Goal: Task Accomplishment & Management: Manage account settings

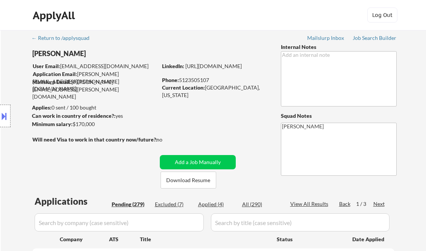
select select ""pending""
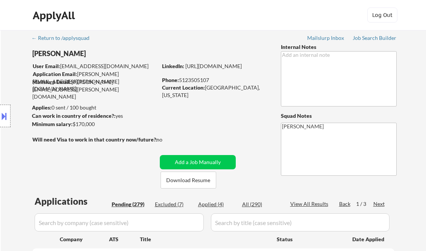
select select ""pending""
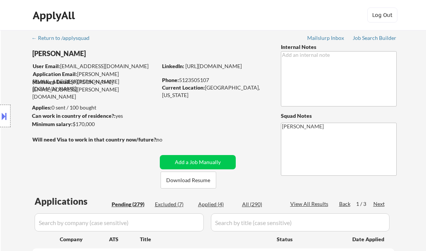
select select ""pending""
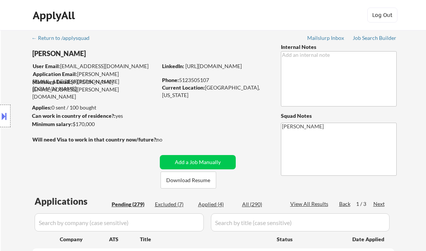
select select ""pending""
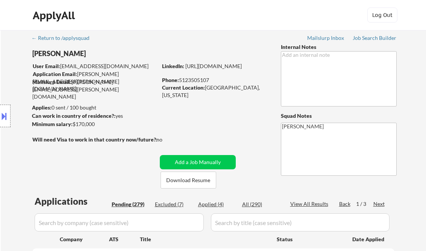
select select ""pending""
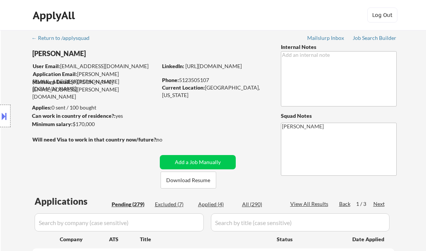
select select ""pending""
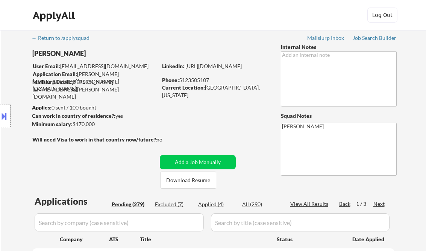
select select ""pending""
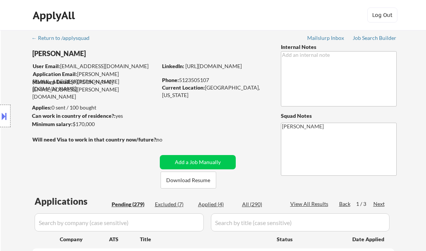
select select ""pending""
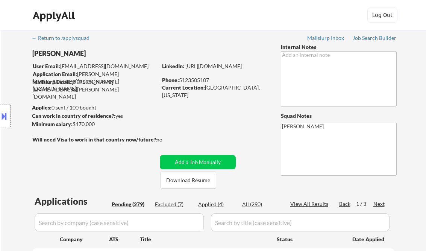
select select ""pending""
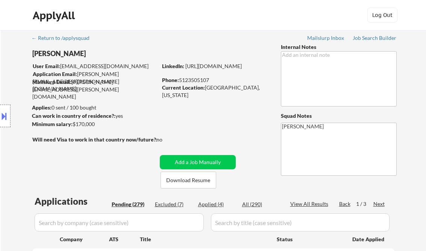
select select ""pending""
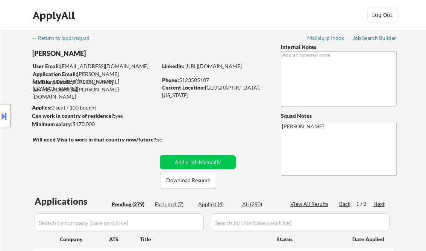
select select ""pending""
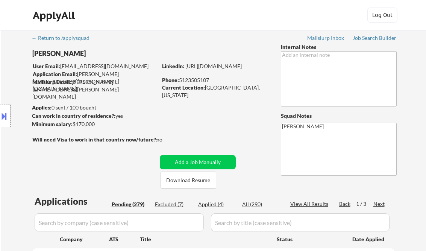
select select ""pending""
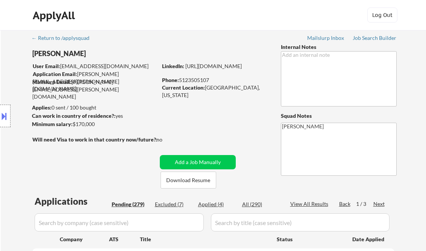
select select ""pending""
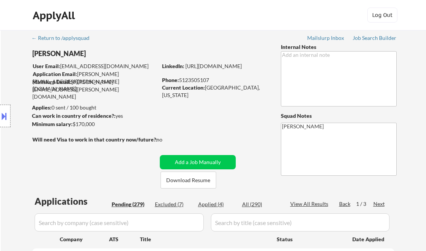
select select ""pending""
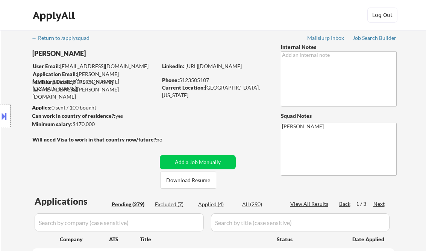
select select ""pending""
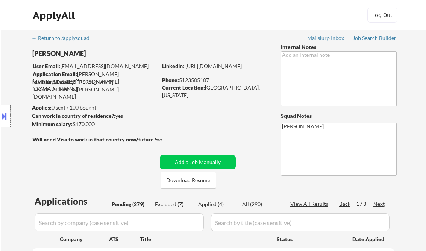
select select ""pending""
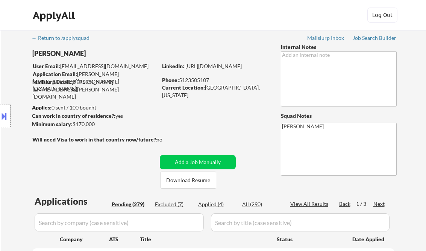
select select ""pending""
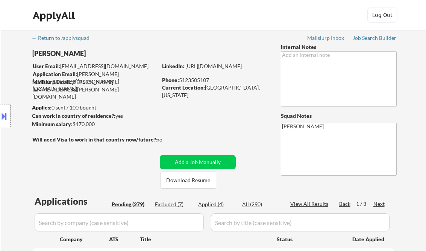
select select ""pending""
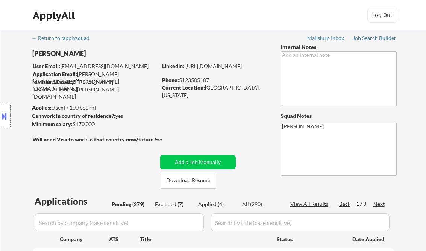
select select ""pending""
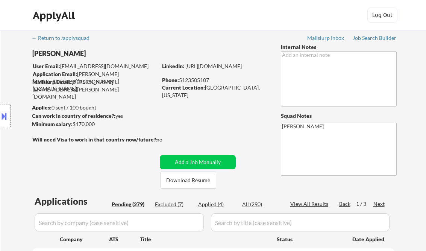
select select ""pending""
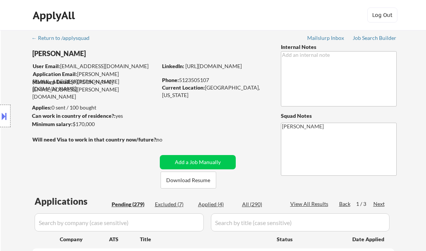
scroll to position [270, 0]
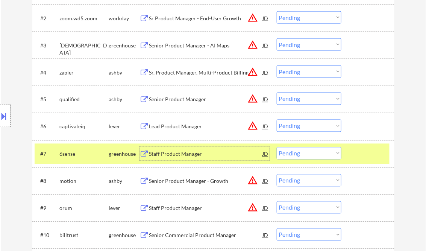
click at [306, 153] on select "Choose an option... Pending Applied Excluded (Questions) Excluded (Expired) Exc…" at bounding box center [309, 153] width 65 height 12
click at [277, 147] on select "Choose an option... Pending Applied Excluded (Questions) Excluded (Expired) Exc…" at bounding box center [309, 153] width 65 height 12
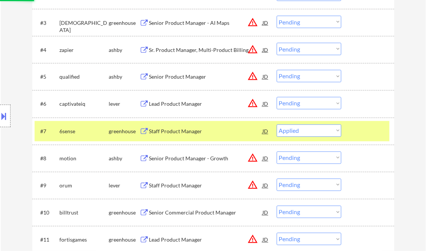
scroll to position [301, 0]
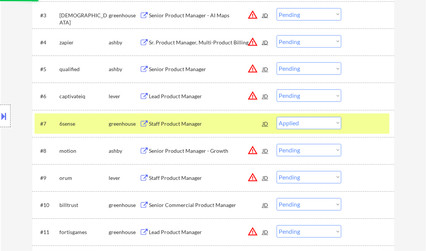
click at [179, 149] on div "Senior Product Manager - Growth" at bounding box center [205, 151] width 113 height 8
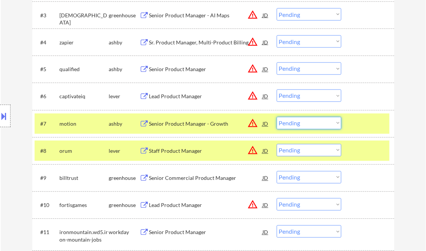
drag, startPoint x: 316, startPoint y: 119, endPoint x: 326, endPoint y: 128, distance: 13.4
click at [316, 119] on select "Choose an option... Pending Applied Excluded (Questions) Excluded (Expired) Exc…" at bounding box center [309, 123] width 65 height 12
click at [277, 117] on select "Choose an option... Pending Applied Excluded (Questions) Excluded (Expired) Exc…" at bounding box center [309, 123] width 65 height 12
select select ""pending""
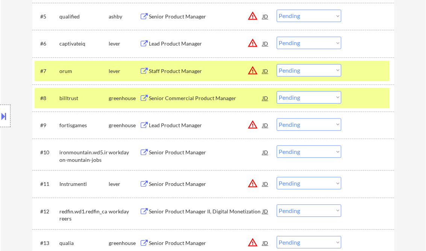
scroll to position [361, 0]
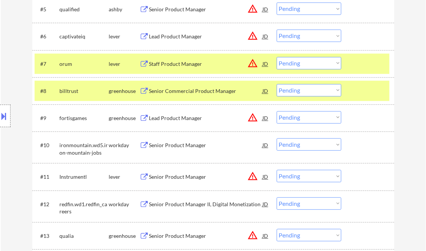
click at [175, 120] on div "Lead Product Manager" at bounding box center [205, 118] width 113 height 8
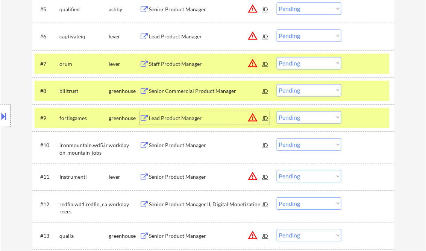
click at [296, 116] on select "Choose an option... Pending Applied Excluded (Questions) Excluded (Expired) Exc…" at bounding box center [309, 117] width 65 height 12
click at [277, 111] on select "Choose an option... Pending Applied Excluded (Questions) Excluded (Expired) Exc…" at bounding box center [309, 117] width 65 height 12
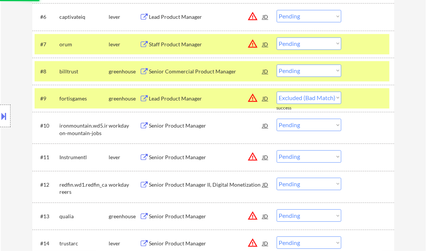
select select ""pending""
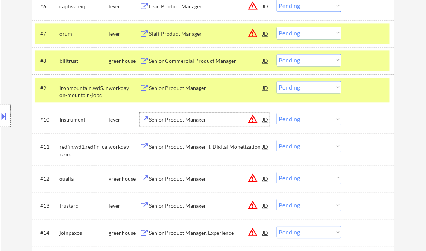
click at [182, 118] on div "Senior Product Manager" at bounding box center [205, 120] width 113 height 8
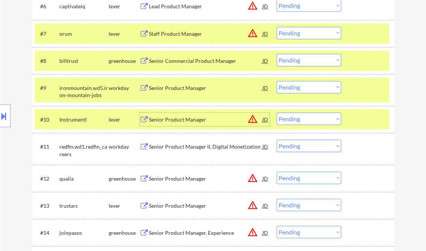
drag, startPoint x: 301, startPoint y: 122, endPoint x: 306, endPoint y: 123, distance: 5.5
click at [301, 122] on select "Choose an option... Pending Applied Excluded (Questions) Excluded (Expired) Exc…" at bounding box center [309, 118] width 65 height 12
click at [277, 112] on select "Choose an option... Pending Applied Excluded (Questions) Excluded (Expired) Exc…" at bounding box center [309, 118] width 65 height 12
select select ""pending""
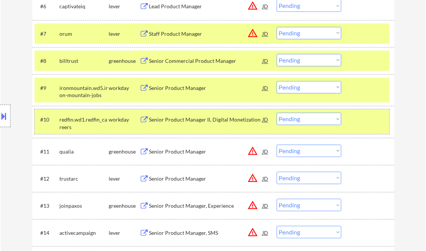
click at [356, 118] on div at bounding box center [368, 119] width 33 height 14
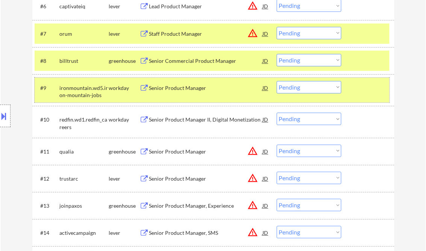
click at [350, 90] on div "#9 ironmountain.wd5.iron-mountain-jobs workday Senior Product Manager JD warnin…" at bounding box center [212, 89] width 355 height 25
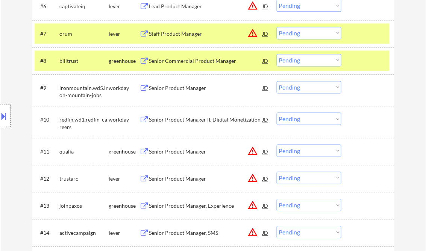
drag, startPoint x: 355, startPoint y: 56, endPoint x: 358, endPoint y: 50, distance: 6.9
click at [355, 56] on div at bounding box center [368, 61] width 33 height 14
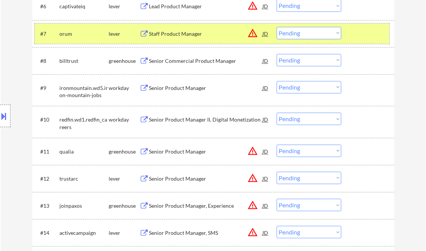
click at [355, 25] on div "#7 orum lever Staff Product Manager JD warning_amber Choose an option... Pendin…" at bounding box center [212, 33] width 355 height 20
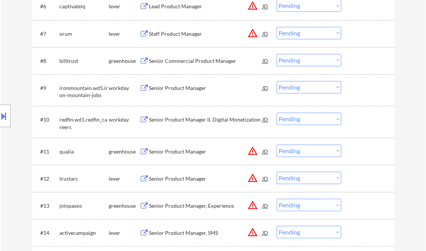
click at [180, 149] on div "Senior Product Manager" at bounding box center [205, 152] width 113 height 8
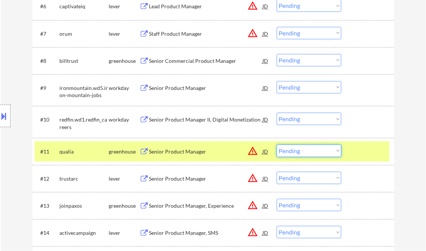
drag, startPoint x: 308, startPoint y: 152, endPoint x: 316, endPoint y: 154, distance: 8.8
click at [308, 152] on select "Choose an option... Pending Applied Excluded (Questions) Excluded (Expired) Exc…" at bounding box center [309, 150] width 65 height 12
click at [277, 144] on select "Choose an option... Pending Applied Excluded (Questions) Excluded (Expired) Exc…" at bounding box center [309, 150] width 65 height 12
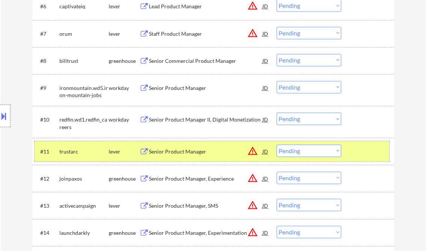
click at [358, 150] on div at bounding box center [368, 151] width 33 height 14
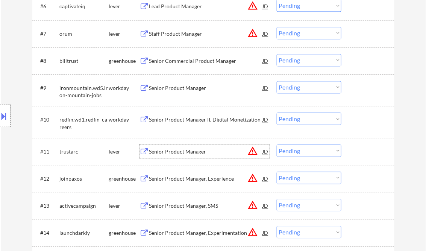
click at [176, 152] on div "Senior Product Manager" at bounding box center [205, 152] width 113 height 8
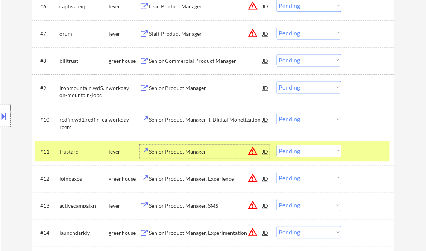
drag, startPoint x: 313, startPoint y: 147, endPoint x: 320, endPoint y: 150, distance: 7.3
click at [313, 147] on select "Choose an option... Pending Applied Excluded (Questions) Excluded (Expired) Exc…" at bounding box center [309, 150] width 65 height 12
click at [277, 144] on select "Choose an option... Pending Applied Excluded (Questions) Excluded (Expired) Exc…" at bounding box center [309, 150] width 65 height 12
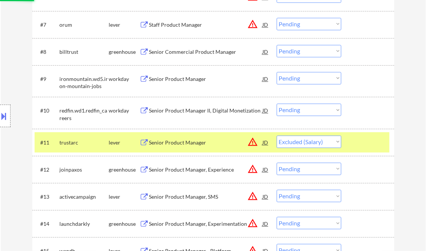
scroll to position [421, 0]
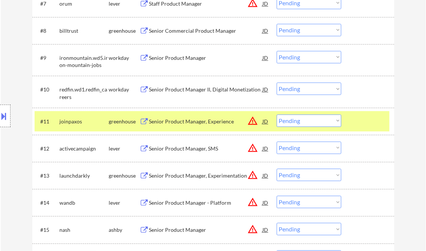
click at [371, 119] on div at bounding box center [368, 121] width 33 height 14
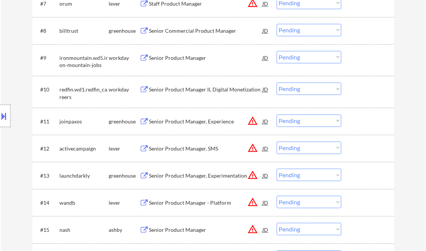
click at [178, 123] on div "Senior Product Manager, Experience" at bounding box center [205, 122] width 113 height 8
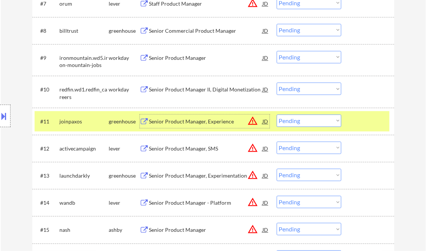
click at [263, 121] on div "JD" at bounding box center [266, 121] width 8 height 14
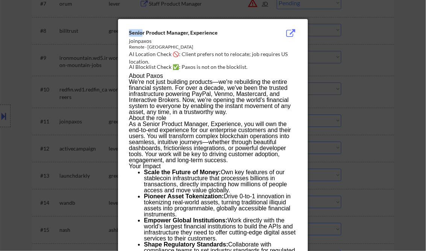
drag, startPoint x: 130, startPoint y: 32, endPoint x: 150, endPoint y: 38, distance: 20.8
click at [150, 38] on div "Senior Product Manager, Experience joinpaxos Remote - [GEOGRAPHIC_DATA] AI Loca…" at bounding box center [214, 50] width 171 height 42
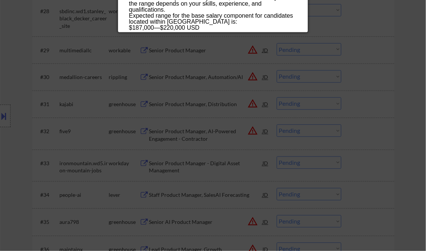
scroll to position [932, 0]
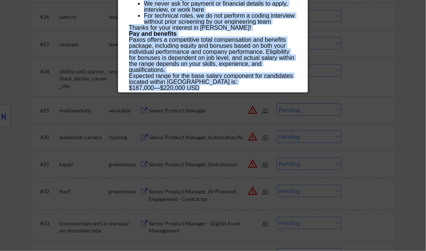
click at [205, 88] on div "$187,000 — $220,000 USD" at bounding box center [213, 88] width 168 height 6
copy div "Loremi Dolorsi Ametcon, Adipiscing elitseddo Eiusmo - Tempor Incidi UT Laboreet…"
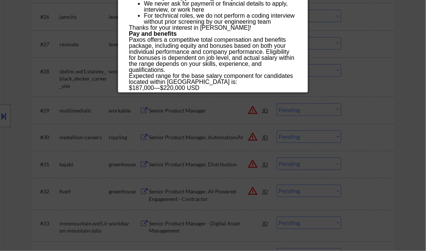
click at [400, 69] on div at bounding box center [213, 125] width 426 height 251
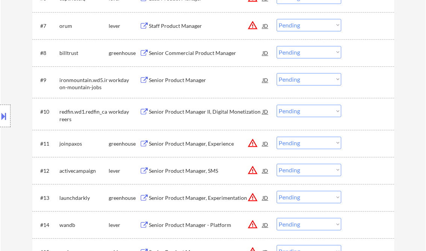
scroll to position [391, 0]
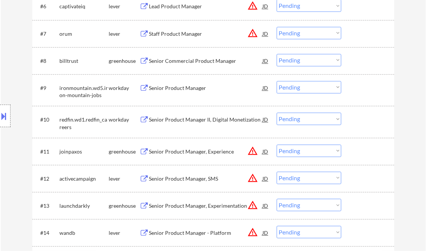
drag, startPoint x: 296, startPoint y: 153, endPoint x: 301, endPoint y: 156, distance: 5.4
click at [296, 153] on select "Choose an option... Pending Applied Excluded (Questions) Excluded (Expired) Exc…" at bounding box center [309, 150] width 65 height 12
click at [277, 144] on select "Choose an option... Pending Applied Excluded (Questions) Excluded (Expired) Exc…" at bounding box center [309, 150] width 65 height 12
select select ""pending""
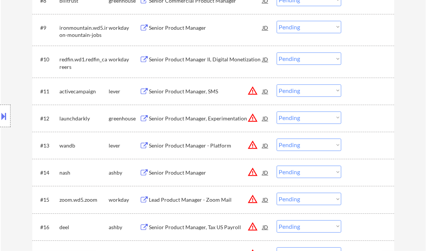
click at [184, 171] on div "Senior Product Manager" at bounding box center [205, 173] width 113 height 8
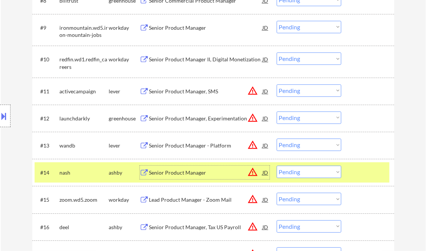
click at [303, 174] on select "Choose an option... Pending Applied Excluded (Questions) Excluded (Expired) Exc…" at bounding box center [309, 171] width 65 height 12
click at [277, 165] on select "Choose an option... Pending Applied Excluded (Questions) Excluded (Expired) Exc…" at bounding box center [309, 171] width 65 height 12
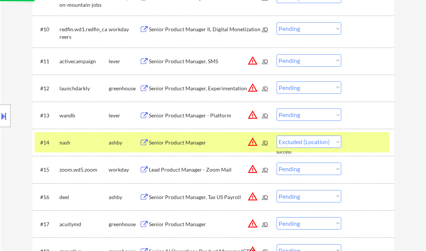
scroll to position [541, 0]
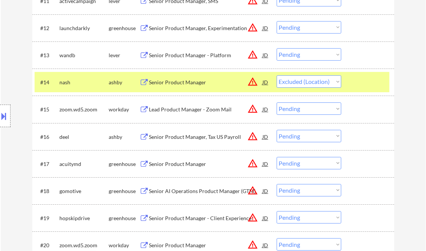
select select ""pending""
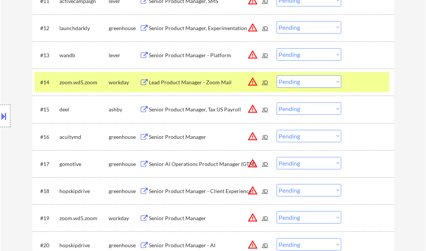
click at [181, 138] on div "Senior Product Manager" at bounding box center [205, 137] width 113 height 8
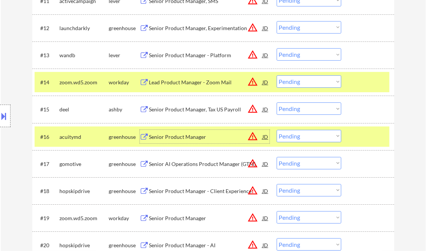
click at [299, 137] on select "Choose an option... Pending Applied Excluded (Questions) Excluded (Expired) Exc…" at bounding box center [309, 136] width 65 height 12
click at [277, 130] on select "Choose an option... Pending Applied Excluded (Questions) Excluded (Expired) Exc…" at bounding box center [309, 136] width 65 height 12
click at [201, 58] on div "Senior Product Manager - Platform" at bounding box center [205, 55] width 113 height 8
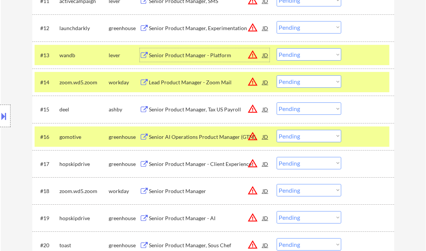
drag, startPoint x: 301, startPoint y: 134, endPoint x: 302, endPoint y: 143, distance: 8.7
click at [301, 134] on select "Choose an option... Pending Applied Excluded (Questions) Excluded (Expired) Exc…" at bounding box center [309, 136] width 65 height 12
click at [277, 130] on select "Choose an option... Pending Applied Excluded (Questions) Excluded (Expired) Exc…" at bounding box center [309, 136] width 65 height 12
click at [299, 56] on select "Choose an option... Pending Applied Excluded (Questions) Excluded (Expired) Exc…" at bounding box center [309, 54] width 65 height 12
select select ""pending""
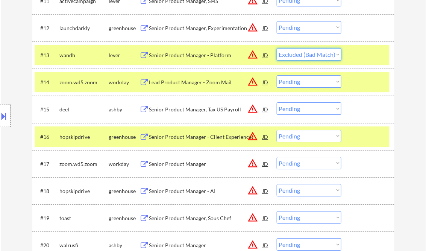
click at [277, 48] on select "Choose an option... Pending Applied Excluded (Questions) Excluded (Expired) Exc…" at bounding box center [309, 54] width 65 height 12
select select ""pending""
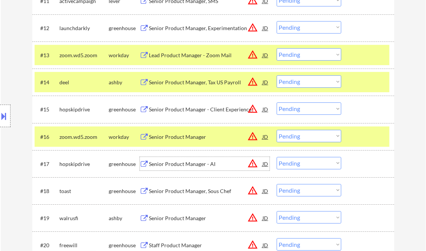
click at [168, 163] on div "Senior Product Manager - AI" at bounding box center [205, 164] width 113 height 8
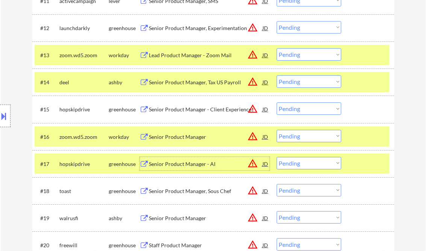
click at [297, 163] on select "Choose an option... Pending Applied Excluded (Questions) Excluded (Expired) Exc…" at bounding box center [309, 163] width 65 height 12
click at [277, 157] on select "Choose an option... Pending Applied Excluded (Questions) Excluded (Expired) Exc…" at bounding box center [309, 163] width 65 height 12
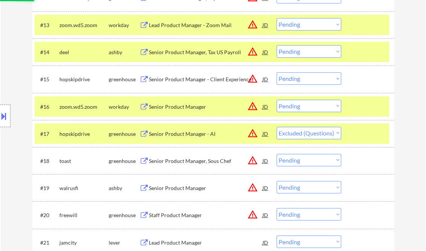
scroll to position [601, 0]
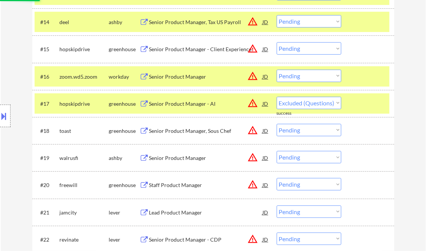
select select ""pending""
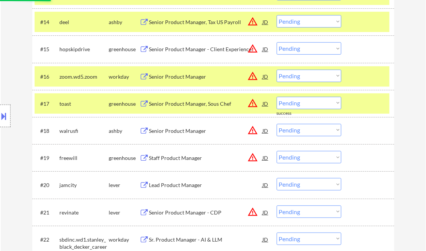
scroll to position [631, 0]
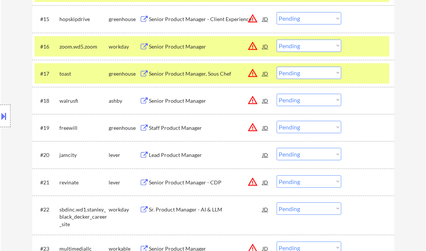
click at [173, 100] on div "Senior Product Manager" at bounding box center [205, 101] width 113 height 8
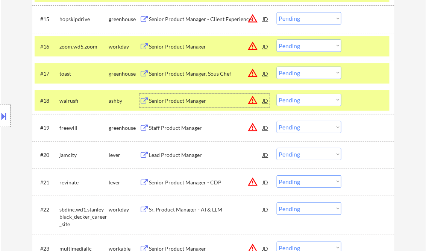
click at [310, 99] on select "Choose an option... Pending Applied Excluded (Questions) Excluded (Expired) Exc…" at bounding box center [309, 100] width 65 height 12
click at [277, 94] on select "Choose an option... Pending Applied Excluded (Questions) Excluded (Expired) Exc…" at bounding box center [309, 100] width 65 height 12
click at [180, 128] on div "Staff Product Manager" at bounding box center [205, 128] width 113 height 8
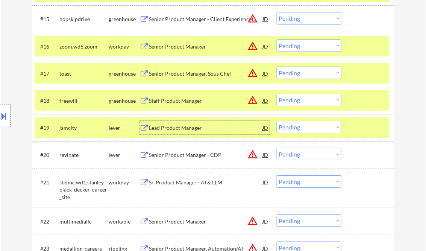
click at [317, 99] on select "Choose an option... Pending Applied Excluded (Questions) Excluded (Expired) Exc…" at bounding box center [309, 100] width 65 height 12
click at [277, 94] on select "Choose an option... Pending Applied Excluded (Questions) Excluded (Expired) Exc…" at bounding box center [309, 100] width 65 height 12
click at [185, 128] on div "Lead Product Manager" at bounding box center [205, 128] width 113 height 8
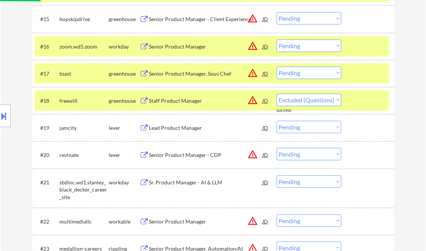
select select ""pending""
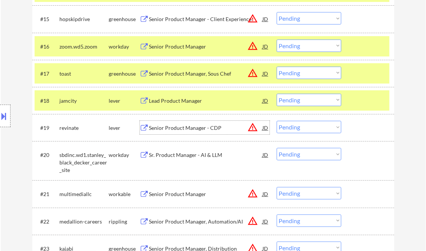
click at [180, 128] on div "Senior Product Manager - CDP" at bounding box center [205, 128] width 113 height 8
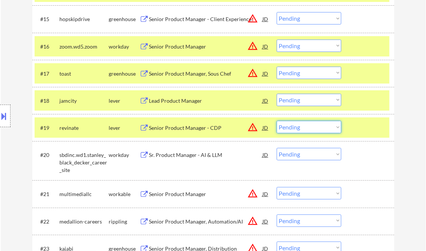
click at [301, 125] on select "Choose an option... Pending Applied Excluded (Questions) Excluded (Expired) Exc…" at bounding box center [309, 127] width 65 height 12
click at [277, 121] on select "Choose an option... Pending Applied Excluded (Questions) Excluded (Expired) Exc…" at bounding box center [309, 127] width 65 height 12
select select ""pending""
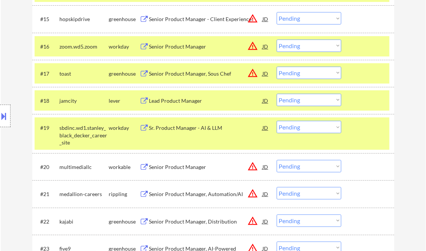
click at [310, 103] on select "Choose an option... Pending Applied Excluded (Questions) Excluded (Expired) Exc…" at bounding box center [309, 100] width 65 height 12
click at [277, 94] on select "Choose an option... Pending Applied Excluded (Questions) Excluded (Expired) Exc…" at bounding box center [309, 100] width 65 height 12
click at [374, 139] on div "#19 sbdinc.wd1.stanley_black_decker_career_site workday Sr. Product Manager - A…" at bounding box center [212, 133] width 355 height 32
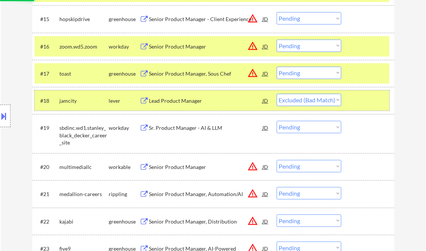
drag, startPoint x: 371, startPoint y: 97, endPoint x: 371, endPoint y: 81, distance: 16.2
click at [371, 97] on div at bounding box center [368, 101] width 33 height 14
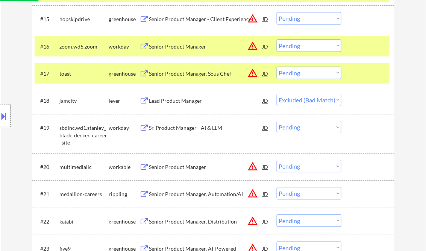
click at [367, 70] on div at bounding box center [368, 73] width 33 height 14
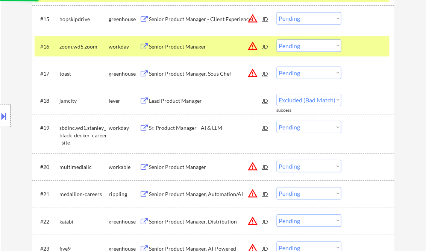
click at [367, 51] on div at bounding box center [368, 46] width 33 height 14
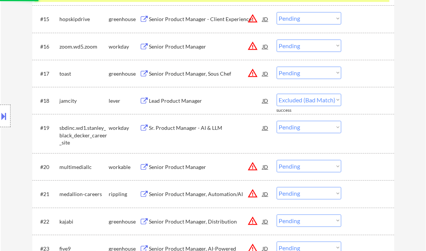
select select ""pending""
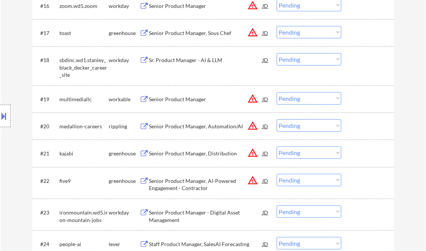
scroll to position [691, 0]
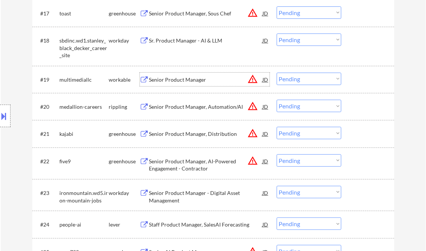
click at [172, 81] on div "Senior Product Manager" at bounding box center [205, 80] width 113 height 8
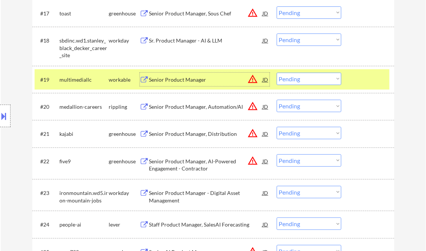
click at [200, 105] on div "Senior Product Manager, Automation/AI" at bounding box center [205, 107] width 113 height 8
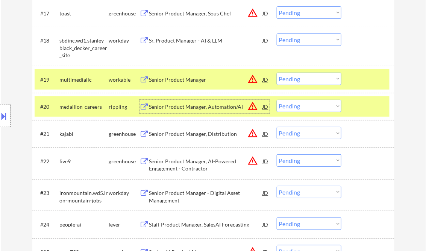
click at [299, 106] on select "Choose an option... Pending Applied Excluded (Questions) Excluded (Expired) Exc…" at bounding box center [309, 106] width 65 height 12
click at [277, 100] on select "Choose an option... Pending Applied Excluded (Questions) Excluded (Expired) Exc…" at bounding box center [309, 106] width 65 height 12
click at [165, 83] on div "Senior Product Manager" at bounding box center [205, 80] width 113 height 8
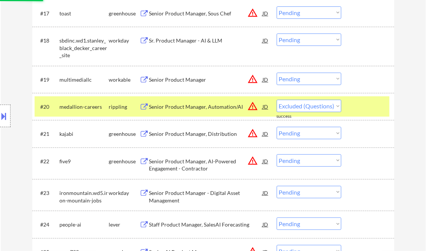
select select ""pending""
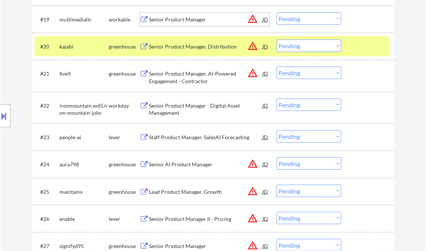
scroll to position [811, 0]
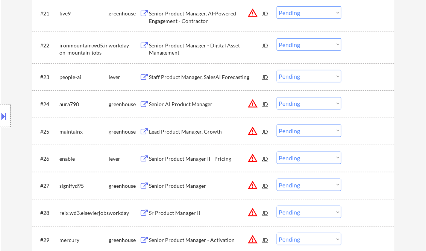
click at [181, 183] on div "Senior Product Manager" at bounding box center [205, 186] width 113 height 8
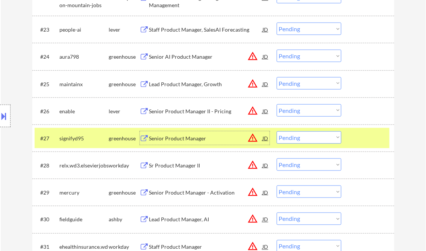
scroll to position [872, 0]
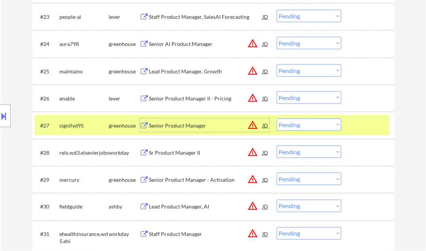
drag, startPoint x: 306, startPoint y: 128, endPoint x: 310, endPoint y: 131, distance: 5.9
click at [306, 128] on select "Choose an option... Pending Applied Excluded (Questions) Excluded (Expired) Exc…" at bounding box center [309, 124] width 65 height 12
click at [277, 118] on select "Choose an option... Pending Applied Excluded (Questions) Excluded (Expired) Exc…" at bounding box center [309, 124] width 65 height 12
select select ""pending""
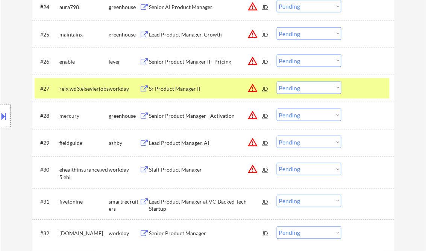
scroll to position [932, 0]
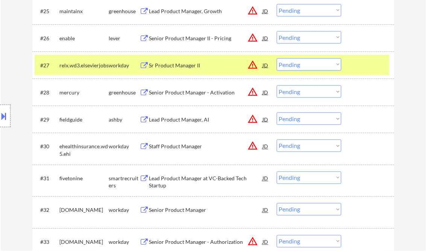
click at [191, 119] on div "Lead Product Manager, AI" at bounding box center [205, 120] width 113 height 8
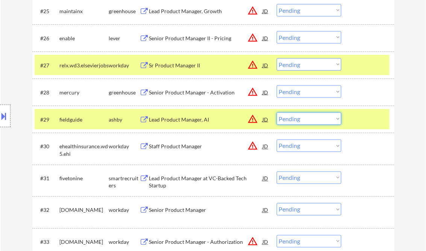
drag, startPoint x: 289, startPoint y: 117, endPoint x: 296, endPoint y: 125, distance: 10.7
click at [289, 117] on select "Choose an option... Pending Applied Excluded (Questions) Excluded (Expired) Exc…" at bounding box center [309, 118] width 65 height 12
click at [277, 112] on select "Choose an option... Pending Applied Excluded (Questions) Excluded (Expired) Exc…" at bounding box center [309, 118] width 65 height 12
select select ""pending""
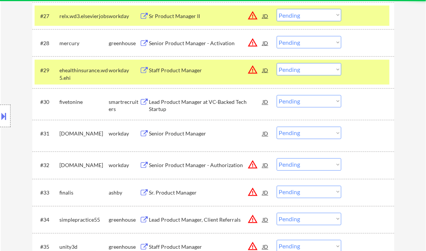
scroll to position [992, 0]
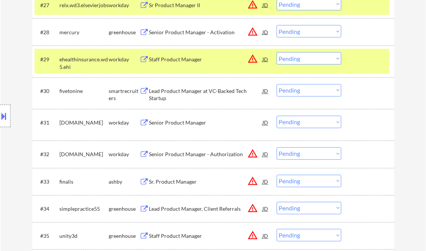
click at [181, 180] on div "Sr. Product Manager" at bounding box center [205, 182] width 113 height 8
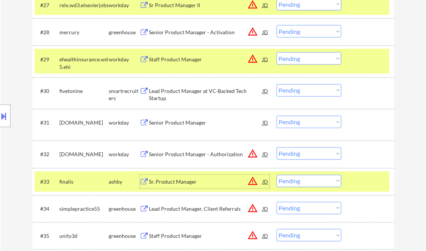
click at [302, 183] on select "Choose an option... Pending Applied Excluded (Questions) Excluded (Expired) Exc…" at bounding box center [309, 181] width 65 height 12
click at [277, 175] on select "Choose an option... Pending Applied Excluded (Questions) Excluded (Expired) Exc…" at bounding box center [309, 181] width 65 height 12
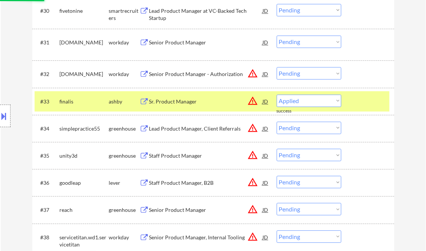
scroll to position [1082, 0]
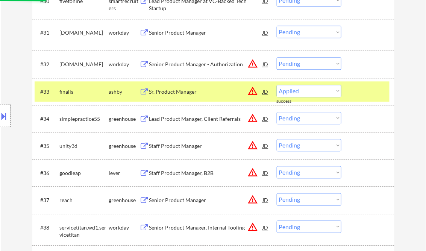
select select ""pending""
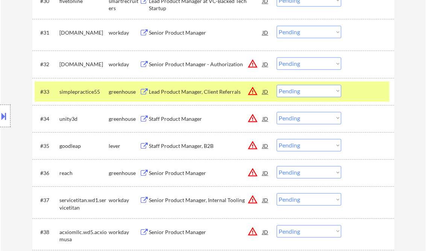
click at [192, 119] on div "Staff Product Manager" at bounding box center [205, 119] width 113 height 8
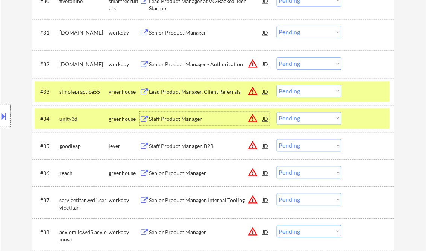
click at [307, 119] on select "Choose an option... Pending Applied Excluded (Questions) Excluded (Expired) Exc…" at bounding box center [309, 118] width 65 height 12
click at [277, 112] on select "Choose an option... Pending Applied Excluded (Questions) Excluded (Expired) Exc…" at bounding box center [309, 118] width 65 height 12
select select ""pending""
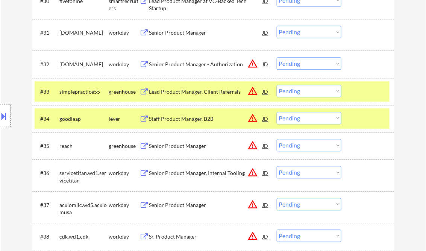
click at [183, 145] on div "Senior Product Manager" at bounding box center [205, 146] width 113 height 8
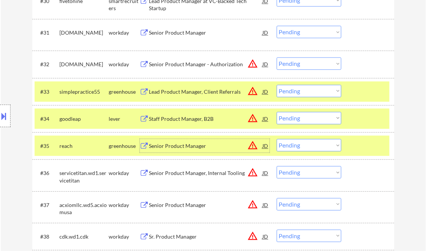
click at [305, 145] on select "Choose an option... Pending Applied Excluded (Questions) Excluded (Expired) Exc…" at bounding box center [309, 145] width 65 height 12
click at [277, 139] on select "Choose an option... Pending Applied Excluded (Questions) Excluded (Expired) Exc…" at bounding box center [309, 145] width 65 height 12
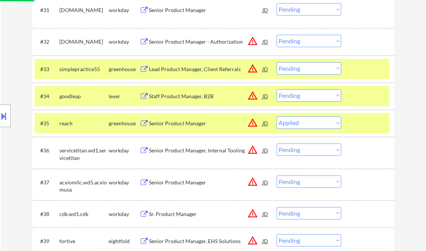
scroll to position [1112, 0]
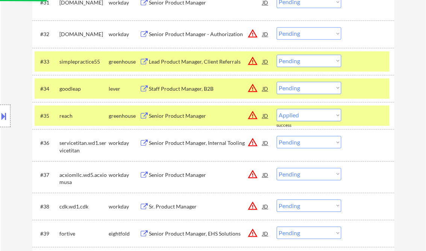
select select ""pending""
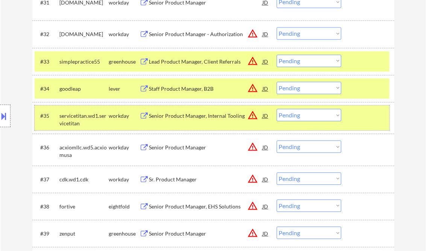
click at [368, 118] on div at bounding box center [368, 116] width 33 height 14
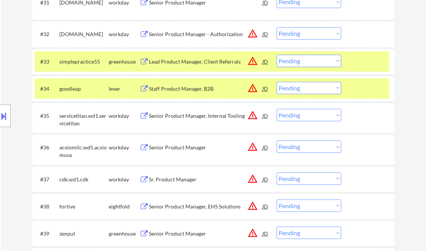
drag, startPoint x: 363, startPoint y: 88, endPoint x: 364, endPoint y: 71, distance: 16.6
click at [363, 88] on div at bounding box center [368, 89] width 33 height 14
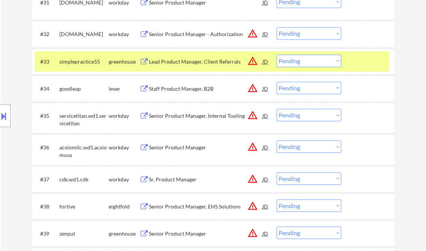
click at [364, 65] on div at bounding box center [368, 61] width 33 height 14
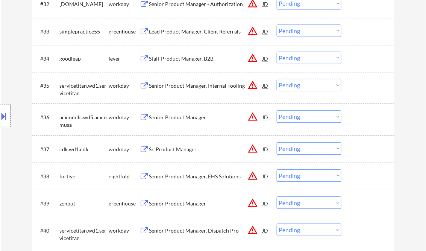
scroll to position [1232, 0]
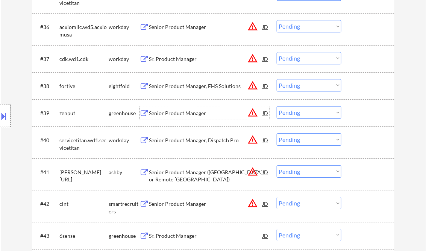
click at [179, 111] on div "Senior Product Manager" at bounding box center [205, 113] width 113 height 8
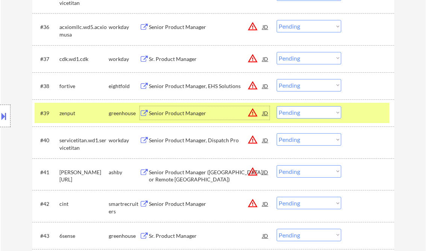
click at [186, 115] on div "Senior Product Manager" at bounding box center [205, 113] width 113 height 8
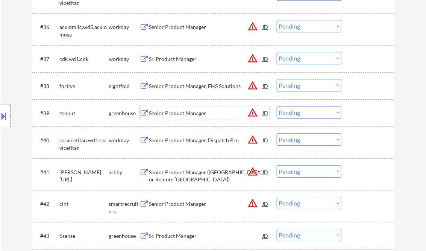
drag, startPoint x: 289, startPoint y: 115, endPoint x: 294, endPoint y: 118, distance: 5.7
click at [289, 115] on select "Choose an option... Pending Applied Excluded (Questions) Excluded (Expired) Exc…" at bounding box center [309, 112] width 65 height 12
click at [277, 106] on select "Choose an option... Pending Applied Excluded (Questions) Excluded (Expired) Exc…" at bounding box center [309, 112] width 65 height 12
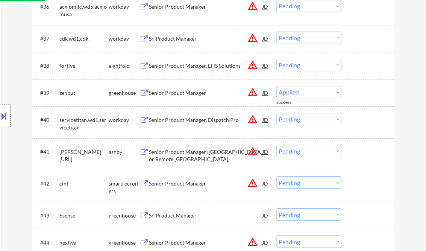
scroll to position [1262, 0]
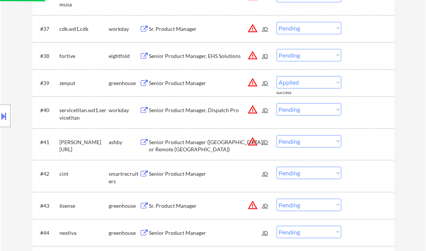
select select ""pending""
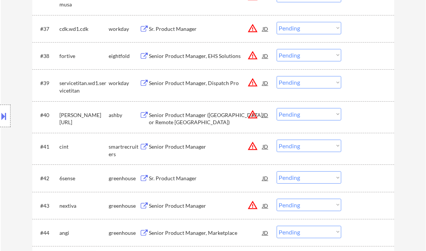
click at [301, 114] on select "Choose an option... Pending Applied Excluded (Questions) Excluded (Expired) Exc…" at bounding box center [309, 114] width 65 height 12
click at [277, 108] on select "Choose an option... Pending Applied Excluded (Questions) Excluded (Expired) Exc…" at bounding box center [309, 114] width 65 height 12
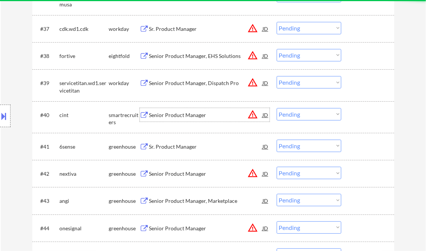
click at [182, 118] on div "Senior Product Manager" at bounding box center [205, 115] width 113 height 8
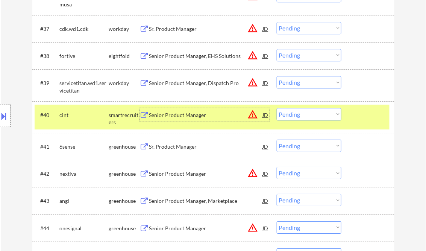
click at [301, 118] on select "Choose an option... Pending Applied Excluded (Questions) Excluded (Expired) Exc…" at bounding box center [309, 114] width 65 height 12
click at [277, 108] on select "Choose an option... Pending Applied Excluded (Questions) Excluded (Expired) Exc…" at bounding box center [309, 114] width 65 height 12
click at [165, 148] on div "Sr. Product Manager" at bounding box center [205, 147] width 113 height 8
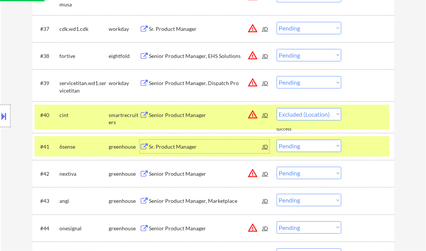
select select ""pending""
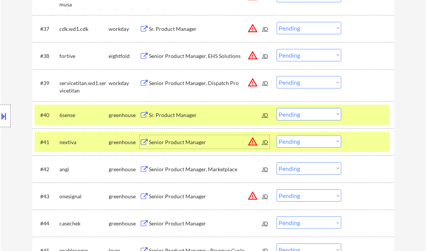
click at [187, 141] on div "Senior Product Manager" at bounding box center [205, 142] width 113 height 8
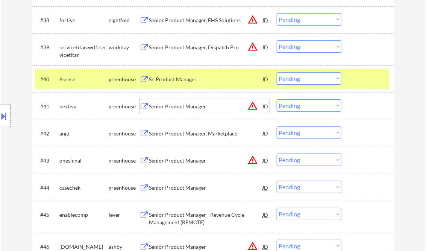
scroll to position [1322, 0]
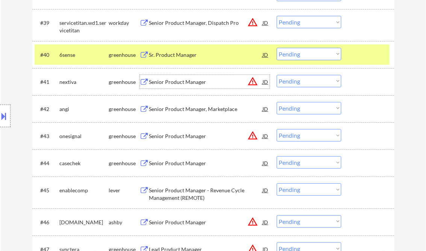
click at [194, 111] on div "Senior Product Manager, Marketplace" at bounding box center [205, 109] width 113 height 8
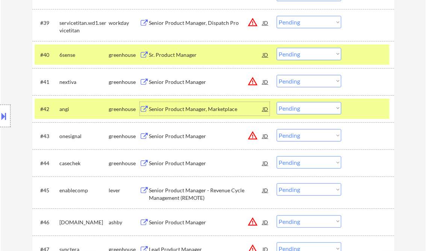
drag, startPoint x: 297, startPoint y: 107, endPoint x: 298, endPoint y: 114, distance: 6.9
click at [297, 107] on select "Choose an option... Pending Applied Excluded (Questions) Excluded (Expired) Exc…" at bounding box center [309, 108] width 65 height 12
click at [277, 102] on select "Choose an option... Pending Applied Excluded (Questions) Excluded (Expired) Exc…" at bounding box center [309, 108] width 65 height 12
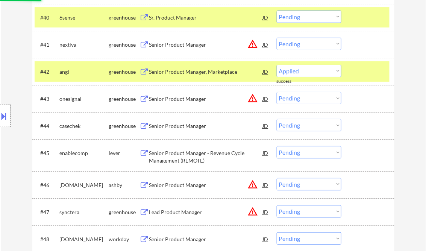
scroll to position [1383, 0]
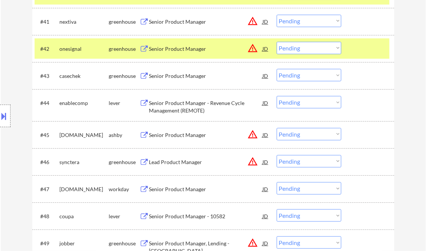
click at [179, 51] on div "Senior Product Manager" at bounding box center [205, 49] width 113 height 8
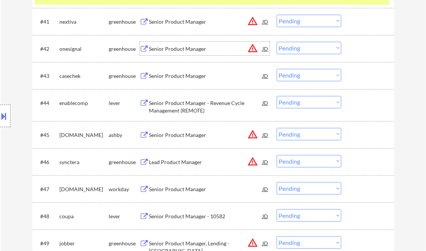
click at [284, 48] on select "Choose an option... Pending Applied Excluded (Questions) Excluded (Expired) Exc…" at bounding box center [309, 48] width 65 height 12
click at [277, 42] on select "Choose an option... Pending Applied Excluded (Questions) Excluded (Expired) Exc…" at bounding box center [309, 48] width 65 height 12
click at [174, 79] on div "Senior Product Manager" at bounding box center [205, 76] width 113 height 8
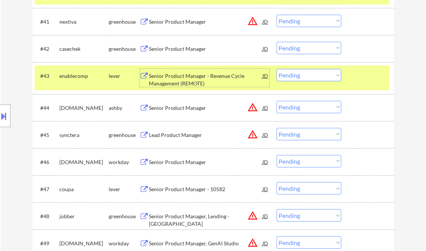
click at [299, 42] on select "Choose an option... Pending Applied Excluded (Questions) Excluded (Expired) Exc…" at bounding box center [309, 48] width 65 height 12
click at [277, 42] on select "Choose an option... Pending Applied Excluded (Questions) Excluded (Expired) Exc…" at bounding box center [309, 48] width 65 height 12
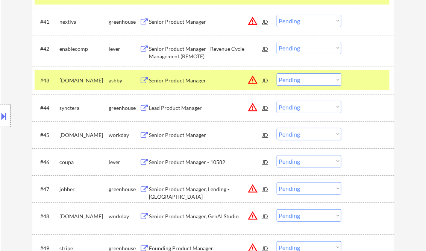
click at [200, 54] on div "Senior Product Manager - Revenue Cycle Management (REMOTE)" at bounding box center [205, 52] width 113 height 15
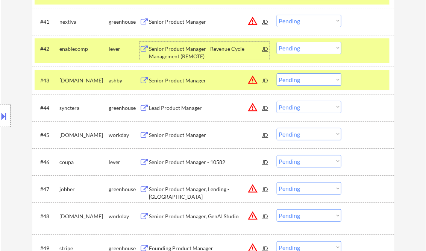
click at [316, 50] on select "Choose an option... Pending Applied Excluded (Questions) Excluded (Expired) Exc…" at bounding box center [309, 48] width 65 height 12
click at [277, 42] on select "Choose an option... Pending Applied Excluded (Questions) Excluded (Expired) Exc…" at bounding box center [309, 48] width 65 height 12
click at [163, 83] on div "Senior Product Manager" at bounding box center [205, 81] width 113 height 8
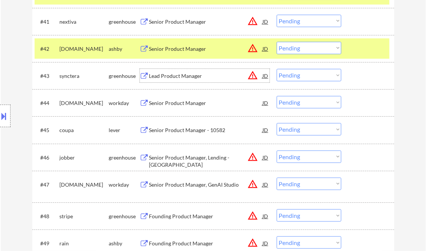
drag, startPoint x: 309, startPoint y: 47, endPoint x: 316, endPoint y: 54, distance: 9.6
click at [309, 47] on select "Choose an option... Pending Applied Excluded (Questions) Excluded (Expired) Exc…" at bounding box center [309, 48] width 65 height 12
click at [277, 42] on select "Choose an option... Pending Applied Excluded (Questions) Excluded (Expired) Exc…" at bounding box center [309, 48] width 65 height 12
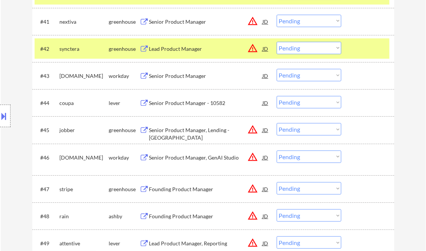
click at [186, 53] on div "Lead Product Manager" at bounding box center [205, 49] width 113 height 14
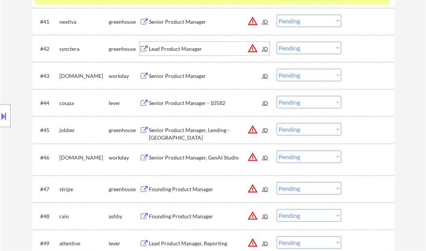
drag, startPoint x: 295, startPoint y: 50, endPoint x: 300, endPoint y: 54, distance: 6.4
click at [295, 50] on select "Choose an option... Pending Applied Excluded (Questions) Excluded (Expired) Exc…" at bounding box center [309, 48] width 65 height 12
click at [277, 42] on select "Choose an option... Pending Applied Excluded (Questions) Excluded (Expired) Exc…" at bounding box center [309, 48] width 65 height 12
select select ""pending""
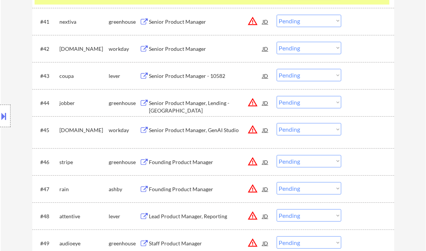
click at [192, 75] on div "Senior Product Manager - 10582" at bounding box center [205, 76] width 113 height 8
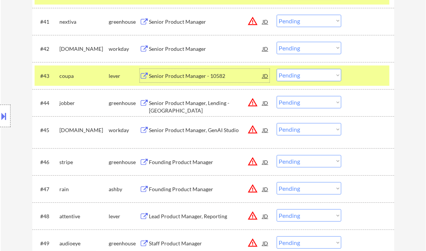
click at [289, 75] on select "Choose an option... Pending Applied Excluded (Questions) Excluded (Expired) Exc…" at bounding box center [309, 75] width 65 height 12
click at [277, 69] on select "Choose an option... Pending Applied Excluded (Questions) Excluded (Expired) Exc…" at bounding box center [309, 75] width 65 height 12
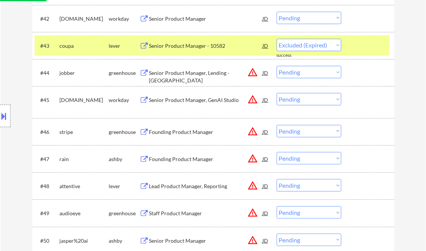
click at [184, 131] on div "Founding Product Manager" at bounding box center [205, 132] width 113 height 8
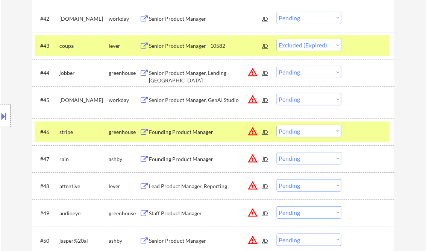
select select ""pending""
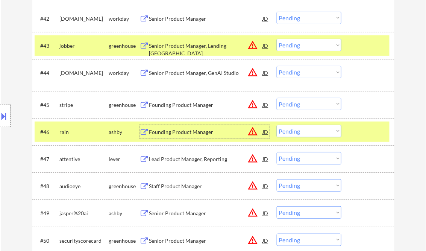
drag, startPoint x: 310, startPoint y: 104, endPoint x: 313, endPoint y: 110, distance: 6.2
click at [310, 104] on select "Choose an option... Pending Applied Excluded (Questions) Excluded (Expired) Exc…" at bounding box center [309, 104] width 65 height 12
click at [277, 98] on select "Choose an option... Pending Applied Excluded (Questions) Excluded (Expired) Exc…" at bounding box center [309, 104] width 65 height 12
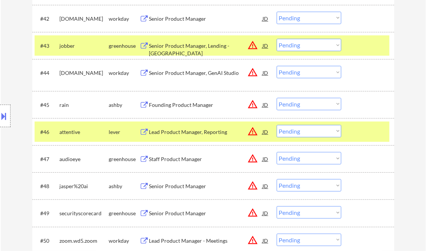
click at [165, 106] on div "Founding Product Manager" at bounding box center [205, 105] width 113 height 8
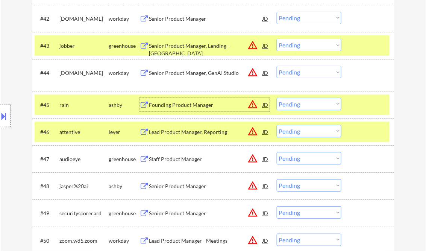
click at [313, 106] on select "Choose an option... Pending Applied Excluded (Questions) Excluded (Expired) Exc…" at bounding box center [309, 104] width 65 height 12
click at [277, 98] on select "Choose an option... Pending Applied Excluded (Questions) Excluded (Expired) Exc…" at bounding box center [309, 104] width 65 height 12
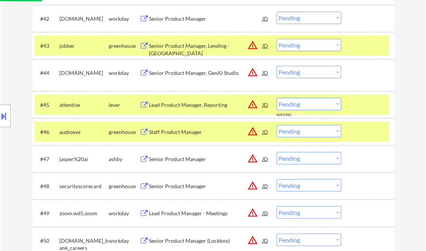
click at [186, 102] on div "Lead Product Manager, Reporting" at bounding box center [205, 105] width 113 height 8
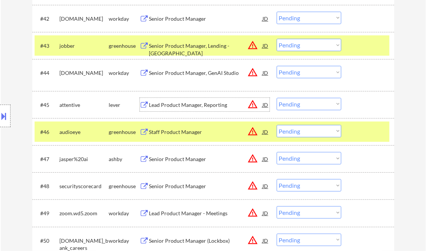
click at [308, 104] on select "Choose an option... Pending Applied Excluded (Questions) Excluded (Expired) Exc…" at bounding box center [309, 104] width 65 height 12
click at [277, 98] on select "Choose an option... Pending Applied Excluded (Questions) Excluded (Expired) Exc…" at bounding box center [309, 104] width 65 height 12
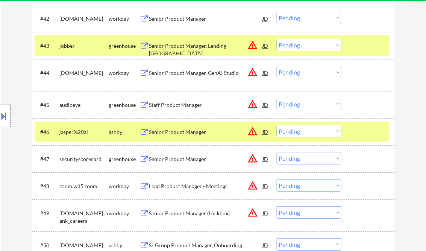
click at [186, 104] on div "Staff Product Manager" at bounding box center [205, 105] width 113 height 8
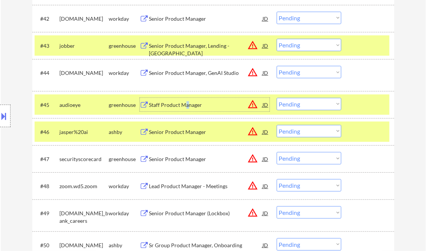
drag, startPoint x: 299, startPoint y: 106, endPoint x: 308, endPoint y: 110, distance: 9.9
click at [299, 106] on select "Choose an option... Pending Applied Excluded (Questions) Excluded (Expired) Exc…" at bounding box center [309, 104] width 65 height 12
click at [277, 98] on select "Choose an option... Pending Applied Excluded (Questions) Excluded (Expired) Exc…" at bounding box center [309, 104] width 65 height 12
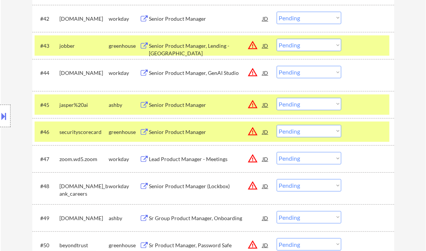
click at [180, 106] on div "Senior Product Manager" at bounding box center [205, 105] width 113 height 8
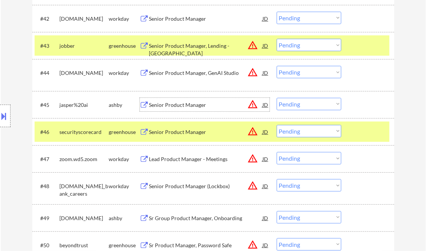
click at [301, 106] on select "Choose an option... Pending Applied Excluded (Questions) Excluded (Expired) Exc…" at bounding box center [309, 104] width 65 height 12
click at [277, 98] on select "Choose an option... Pending Applied Excluded (Questions) Excluded (Expired) Exc…" at bounding box center [309, 104] width 65 height 12
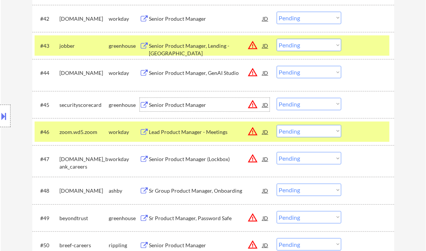
click at [178, 105] on div "Senior Product Manager" at bounding box center [205, 105] width 113 height 8
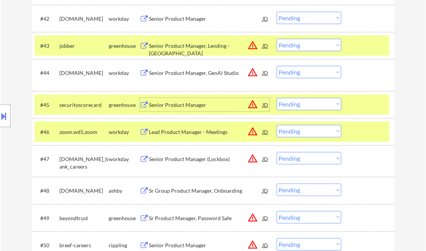
click at [313, 109] on select "Choose an option... Pending Applied Excluded (Questions) Excluded (Expired) Exc…" at bounding box center [309, 104] width 65 height 12
click at [277, 98] on select "Choose an option... Pending Applied Excluded (Questions) Excluded (Expired) Exc…" at bounding box center [309, 104] width 65 height 12
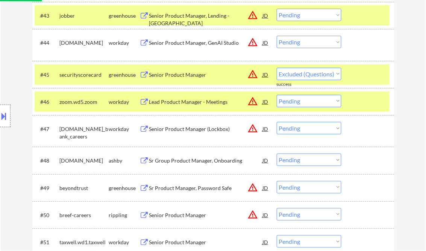
select select ""pending""
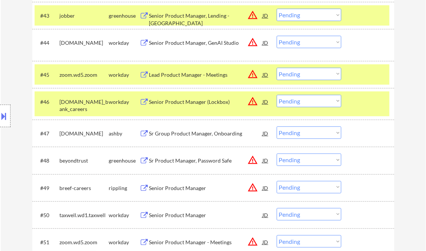
scroll to position [1503, 0]
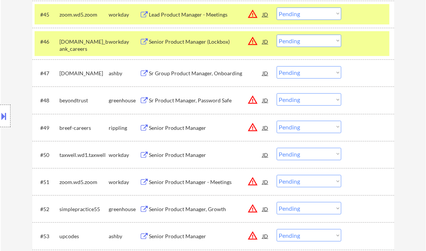
click at [187, 128] on div "Senior Product Manager" at bounding box center [205, 128] width 113 height 8
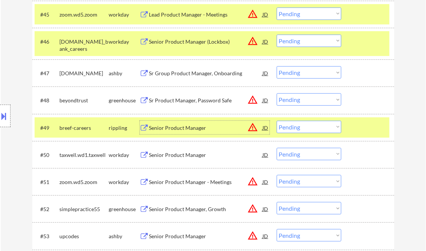
drag, startPoint x: 298, startPoint y: 129, endPoint x: 301, endPoint y: 134, distance: 5.7
click at [298, 129] on select "Choose an option... Pending Applied Excluded (Questions) Excluded (Expired) Exc…" at bounding box center [309, 127] width 65 height 12
click at [277, 121] on select "Choose an option... Pending Applied Excluded (Questions) Excluded (Expired) Exc…" at bounding box center [309, 127] width 65 height 12
select select ""pending""
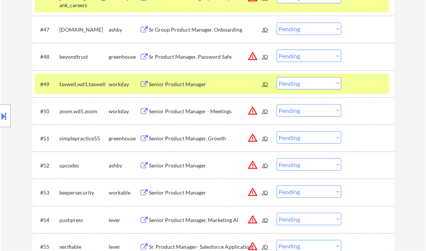
scroll to position [1563, 0]
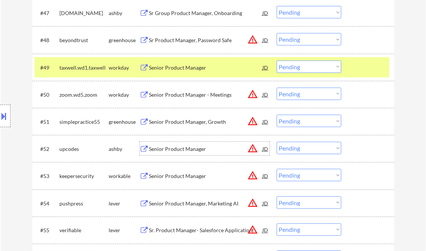
click at [185, 149] on div "Senior Product Manager" at bounding box center [205, 149] width 113 height 8
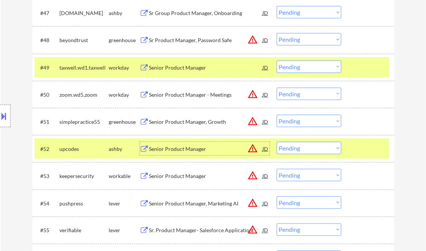
click at [306, 152] on select "Choose an option... Pending Applied Excluded (Questions) Excluded (Expired) Exc…" at bounding box center [309, 148] width 65 height 12
click at [277, 142] on select "Choose an option... Pending Applied Excluded (Questions) Excluded (Expired) Exc…" at bounding box center [309, 148] width 65 height 12
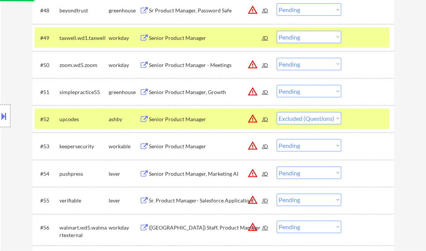
scroll to position [1623, 0]
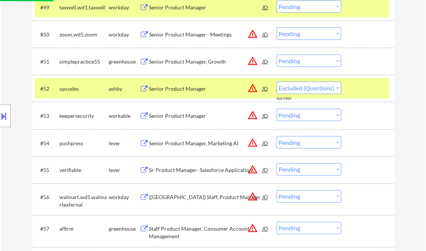
select select ""pending""
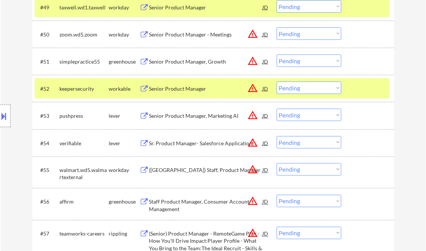
click at [190, 91] on div "Senior Product Manager" at bounding box center [205, 89] width 113 height 8
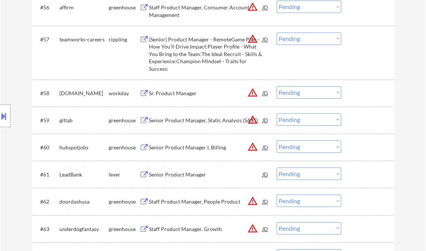
scroll to position [1833, 0]
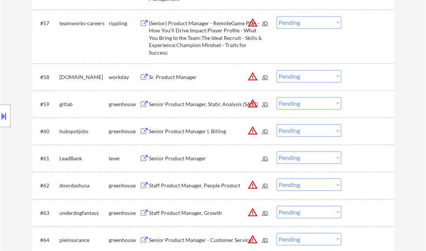
click at [171, 162] on div "Senior Product Manager" at bounding box center [205, 158] width 113 height 8
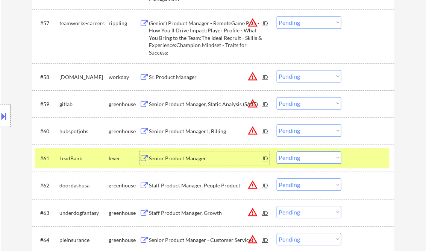
click at [290, 159] on select "Choose an option... Pending Applied Excluded (Questions) Excluded (Expired) Exc…" at bounding box center [309, 157] width 65 height 12
click at [277, 151] on select "Choose an option... Pending Applied Excluded (Questions) Excluded (Expired) Exc…" at bounding box center [309, 157] width 65 height 12
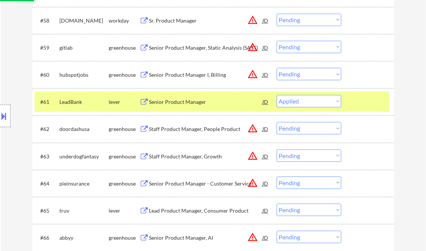
scroll to position [1893, 0]
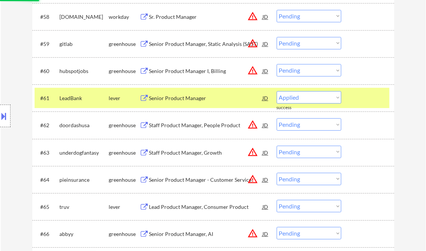
select select ""pending""
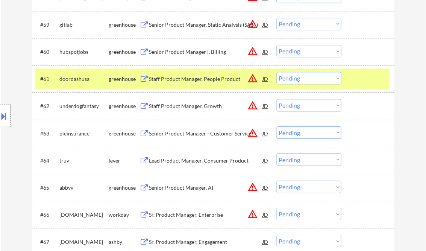
scroll to position [1923, 0]
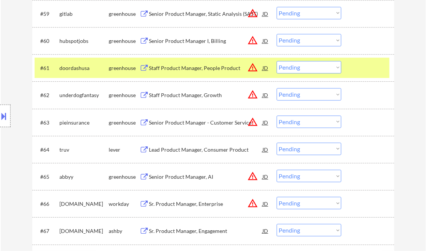
click at [189, 93] on div "Staff Product Manager, Growth" at bounding box center [205, 95] width 113 height 8
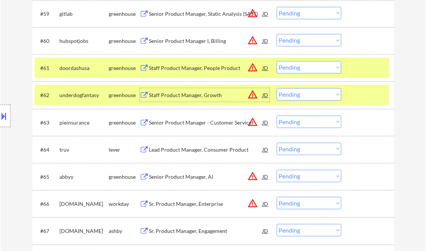
click at [307, 97] on select "Choose an option... Pending Applied Excluded (Questions) Excluded (Expired) Exc…" at bounding box center [309, 94] width 65 height 12
click at [277, 88] on select "Choose an option... Pending Applied Excluded (Questions) Excluded (Expired) Exc…" at bounding box center [309, 94] width 65 height 12
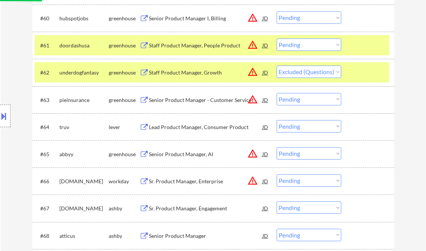
scroll to position [1984, 0]
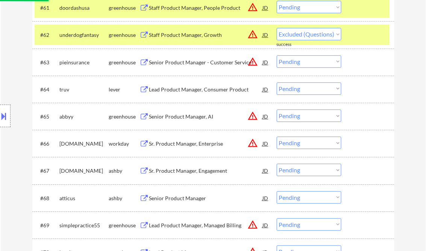
select select ""pending""
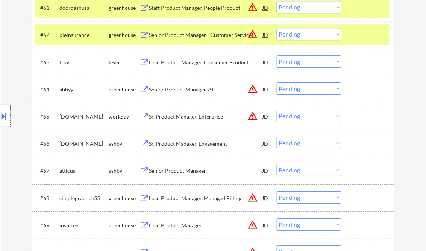
click at [187, 171] on div "Senior Product Manager" at bounding box center [205, 171] width 113 height 8
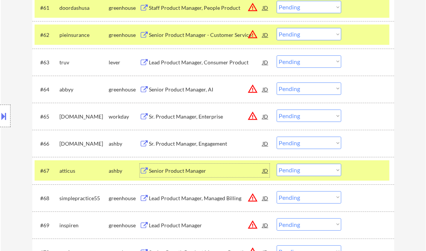
drag, startPoint x: 300, startPoint y: 170, endPoint x: 305, endPoint y: 168, distance: 5.7
click at [300, 170] on select "Choose an option... Pending Applied Excluded (Questions) Excluded (Expired) Exc…" at bounding box center [309, 169] width 65 height 12
click at [277, 164] on select "Choose an option... Pending Applied Excluded (Questions) Excluded (Expired) Exc…" at bounding box center [309, 169] width 65 height 12
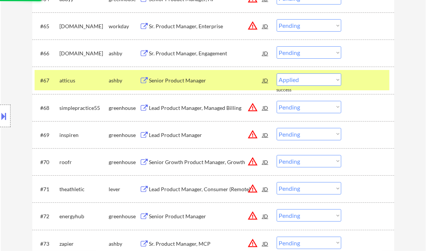
scroll to position [2164, 0]
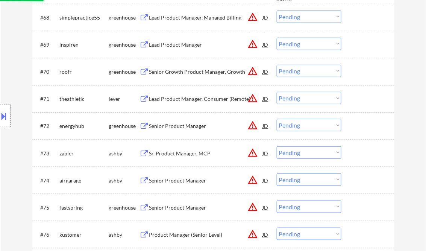
select select ""pending""
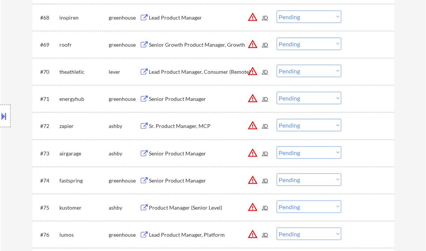
click at [169, 151] on div "Senior Product Manager" at bounding box center [205, 154] width 113 height 8
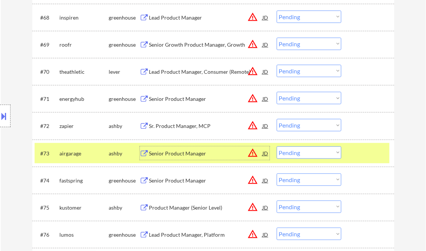
click at [311, 156] on select "Choose an option... Pending Applied Excluded (Questions) Excluded (Expired) Exc…" at bounding box center [309, 152] width 65 height 12
click at [277, 146] on select "Choose an option... Pending Applied Excluded (Questions) Excluded (Expired) Exc…" at bounding box center [309, 152] width 65 height 12
click at [184, 177] on div "Senior Product Manager" at bounding box center [205, 181] width 113 height 8
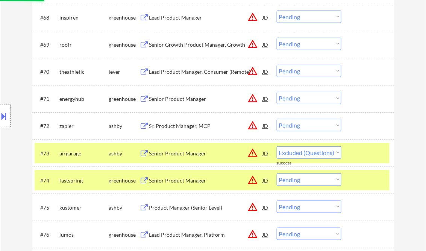
select select ""pending""
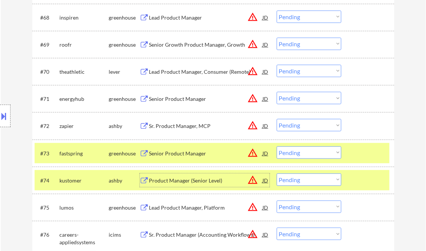
scroll to position [2254, 0]
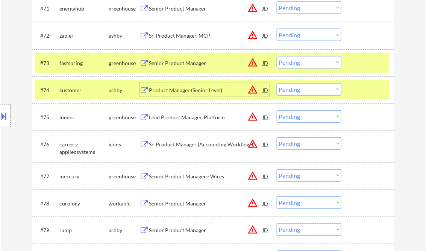
click at [193, 92] on div "Product Manager (Senior Level)" at bounding box center [205, 90] width 113 height 8
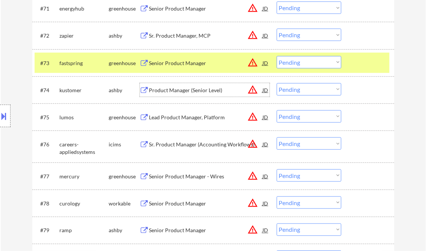
drag, startPoint x: 295, startPoint y: 88, endPoint x: 310, endPoint y: 95, distance: 16.7
click at [296, 88] on select "Choose an option... Pending Applied Excluded (Questions) Excluded (Expired) Exc…" at bounding box center [309, 89] width 65 height 12
click at [277, 83] on select "Choose an option... Pending Applied Excluded (Questions) Excluded (Expired) Exc…" at bounding box center [309, 89] width 65 height 12
select select ""pending""
click at [178, 202] on div "Senior Product Manager" at bounding box center [205, 203] width 113 height 14
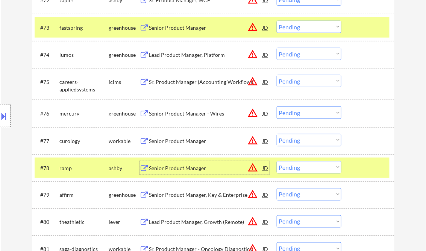
scroll to position [2344, 0]
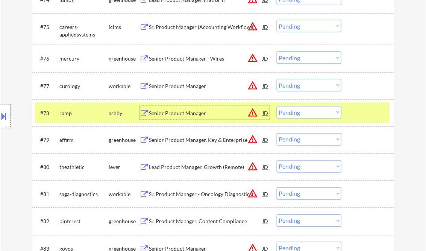
click at [186, 84] on div "Senior Product Manager" at bounding box center [205, 86] width 113 height 8
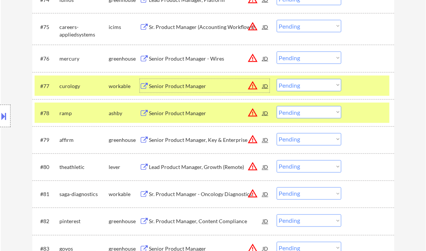
click at [304, 87] on select "Choose an option... Pending Applied Excluded (Questions) Excluded (Expired) Exc…" at bounding box center [309, 85] width 65 height 12
click at [277, 79] on select "Choose an option... Pending Applied Excluded (Questions) Excluded (Expired) Exc…" at bounding box center [309, 85] width 65 height 12
click at [207, 110] on div "Senior Product Manager" at bounding box center [205, 113] width 113 height 8
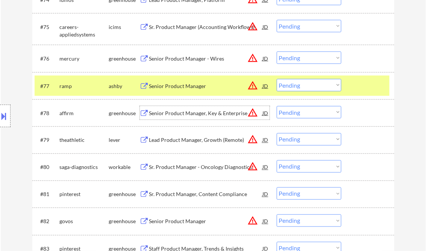
click at [300, 90] on select "Choose an option... Pending Applied Excluded (Questions) Excluded (Expired) Exc…" at bounding box center [309, 85] width 65 height 12
click at [277, 79] on select "Choose an option... Pending Applied Excluded (Questions) Excluded (Expired) Exc…" at bounding box center [309, 85] width 65 height 12
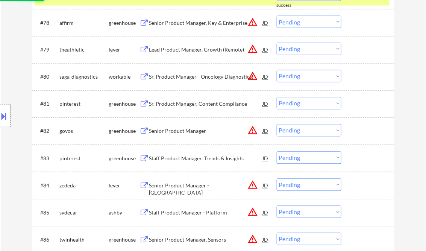
select select ""pending""
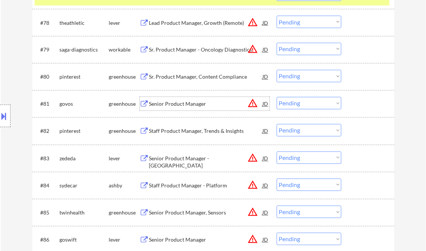
click at [196, 105] on div "Senior Product Manager" at bounding box center [205, 104] width 113 height 8
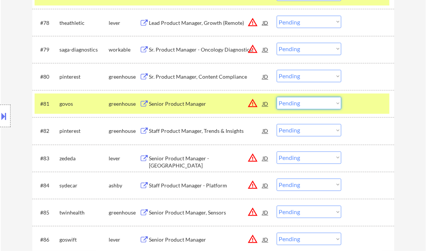
drag, startPoint x: 299, startPoint y: 106, endPoint x: 301, endPoint y: 110, distance: 5.4
click at [299, 106] on select "Choose an option... Pending Applied Excluded (Questions) Excluded (Expired) Exc…" at bounding box center [309, 103] width 65 height 12
click at [277, 97] on select "Choose an option... Pending Applied Excluded (Questions) Excluded (Expired) Exc…" at bounding box center [309, 103] width 65 height 12
select select ""pending""
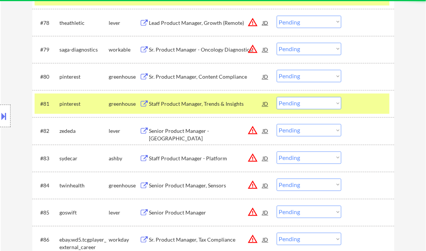
click at [188, 131] on div "Senior Product Manager - [GEOGRAPHIC_DATA]" at bounding box center [205, 134] width 113 height 15
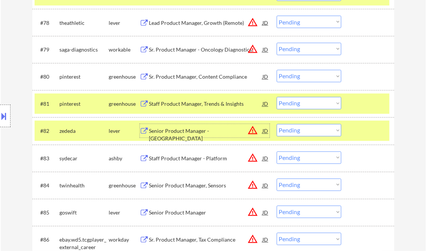
click at [293, 133] on select "Choose an option... Pending Applied Excluded (Questions) Excluded (Expired) Exc…" at bounding box center [309, 130] width 65 height 12
click at [277, 124] on select "Choose an option... Pending Applied Excluded (Questions) Excluded (Expired) Exc…" at bounding box center [309, 130] width 65 height 12
select select ""pending""
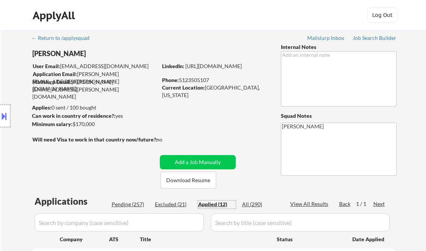
select select ""applied""
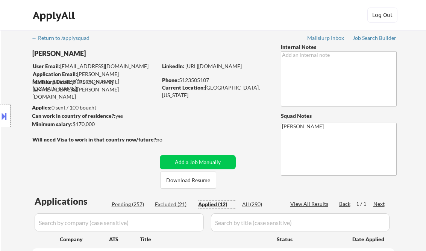
select select ""applied""
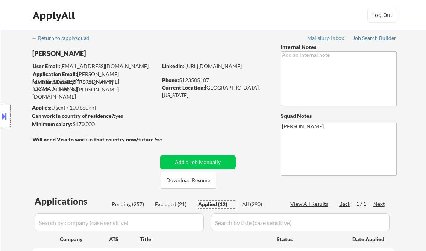
select select ""applied""
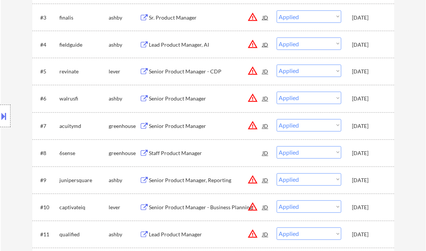
scroll to position [331, 0]
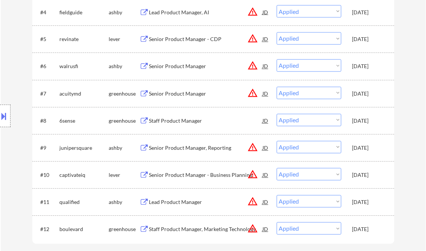
select select ""applied""
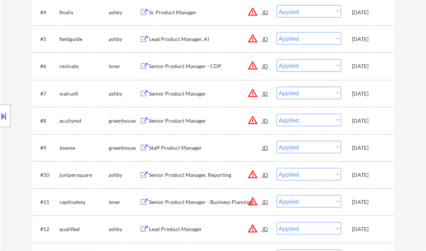
select select ""applied""
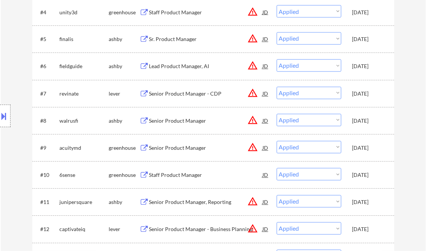
select select ""applied""
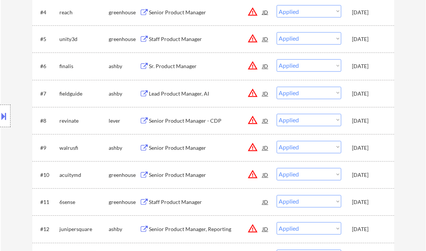
select select ""applied""
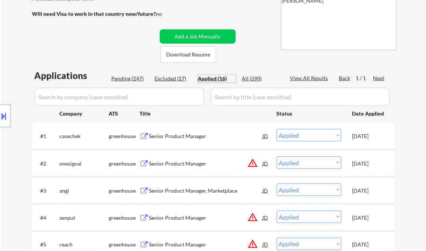
scroll to position [120, 0]
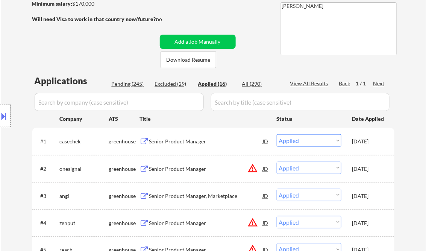
select select ""applied""
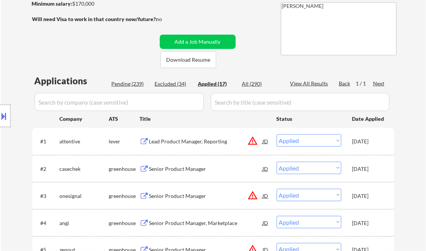
select select ""applied""
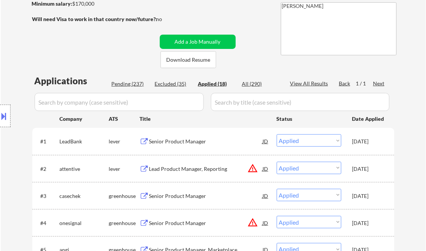
select select ""applied""
